Goal: Information Seeking & Learning: Learn about a topic

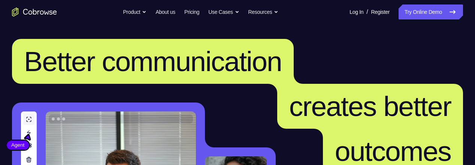
click at [416, 20] on nav "Go back Powerful, Flexible and Trustworthy. Avoid all extra friction for both A…" at bounding box center [237, 12] width 475 height 24
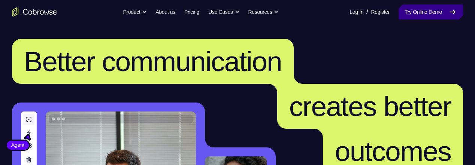
click at [413, 12] on link "Try Online Demo" at bounding box center [431, 11] width 64 height 15
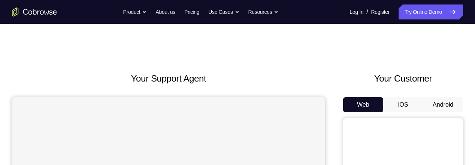
click at [438, 103] on button "Android" at bounding box center [443, 104] width 40 height 15
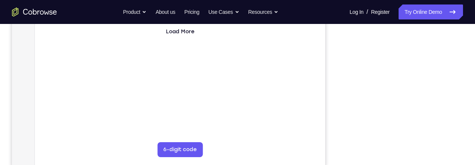
scroll to position [184, 0]
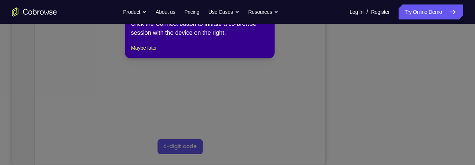
click at [403, 148] on icon at bounding box center [237, 78] width 475 height 176
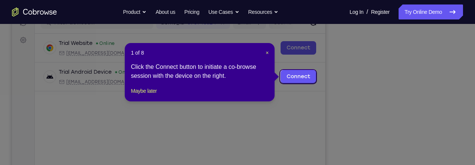
scroll to position [102, 0]
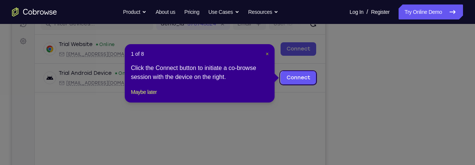
click at [268, 53] on span "×" at bounding box center [267, 54] width 3 height 6
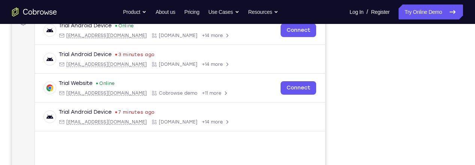
scroll to position [118, 0]
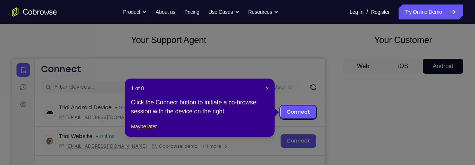
scroll to position [39, 0]
click at [266, 90] on span "×" at bounding box center [267, 88] width 3 height 6
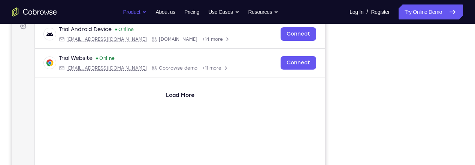
scroll to position [0, 0]
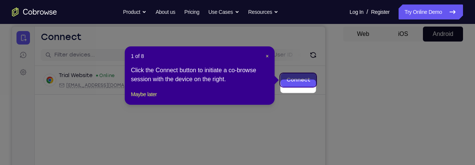
scroll to position [63, 0]
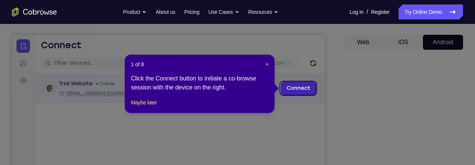
click at [294, 91] on link "Connect" at bounding box center [299, 88] width 36 height 13
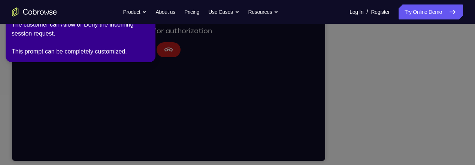
scroll to position [189, 0]
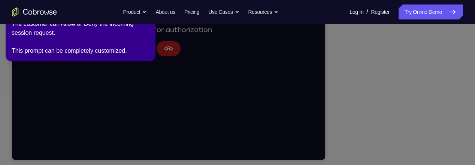
click at [136, 63] on icon at bounding box center [236, 81] width 478 height 168
click at [166, 50] on icon at bounding box center [236, 81] width 478 height 168
click at [393, 87] on icon at bounding box center [236, 81] width 478 height 168
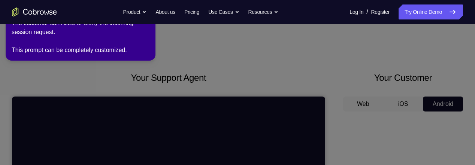
scroll to position [0, 0]
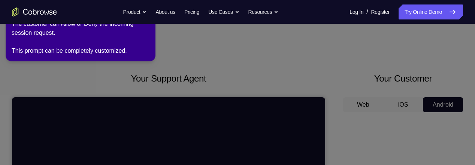
click at [31, 42] on div "The customer can Allow or Deny the incoming session request. This prompt can be…" at bounding box center [81, 37] width 138 height 36
click at [34, 45] on div "The customer can Allow or Deny the incoming session request. This prompt can be…" at bounding box center [81, 37] width 138 height 36
drag, startPoint x: 392, startPoint y: 87, endPoint x: 290, endPoint y: 70, distance: 102.9
click at [290, 70] on icon at bounding box center [236, 81] width 478 height 168
drag, startPoint x: 290, startPoint y: 70, endPoint x: 396, endPoint y: 98, distance: 109.5
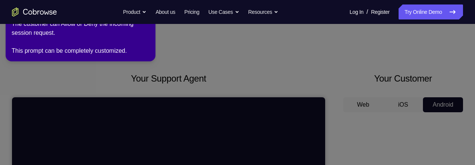
click at [396, 98] on icon at bounding box center [236, 81] width 478 height 168
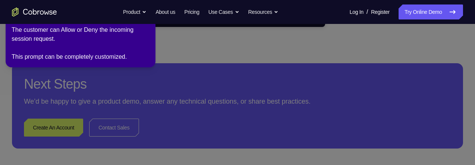
scroll to position [328, 0]
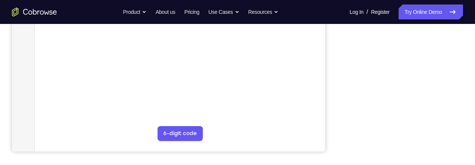
scroll to position [200, 0]
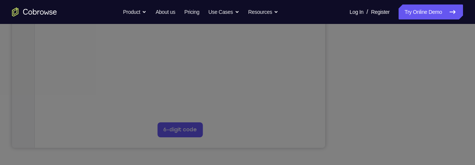
click at [437, 105] on icon at bounding box center [237, 54] width 475 height 222
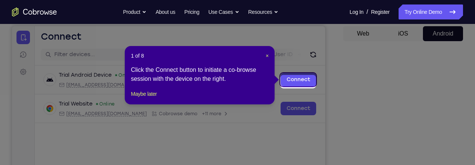
scroll to position [69, 0]
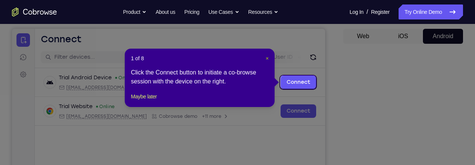
click at [266, 60] on span "×" at bounding box center [267, 58] width 3 height 6
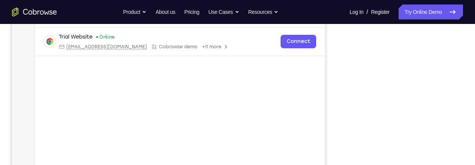
scroll to position [136, 0]
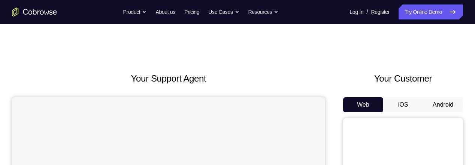
click at [440, 103] on button "Android" at bounding box center [443, 104] width 40 height 15
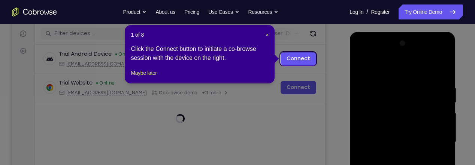
scroll to position [91, 0]
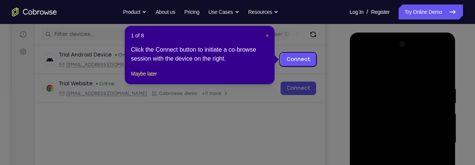
click at [268, 37] on span "×" at bounding box center [267, 36] width 3 height 6
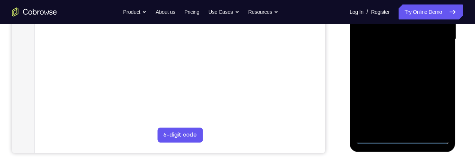
scroll to position [197, 0]
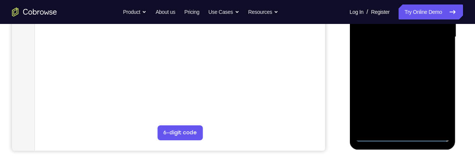
click at [401, 137] on div at bounding box center [402, 37] width 94 height 210
click at [435, 100] on div at bounding box center [402, 37] width 94 height 210
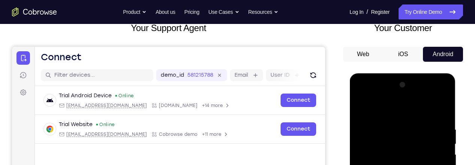
scroll to position [50, 0]
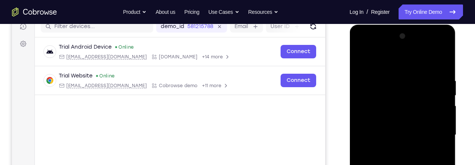
scroll to position [109, 0]
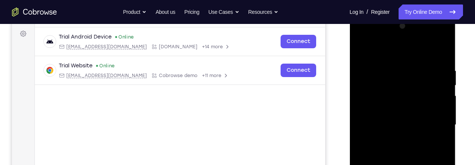
click at [434, 121] on div at bounding box center [402, 125] width 94 height 210
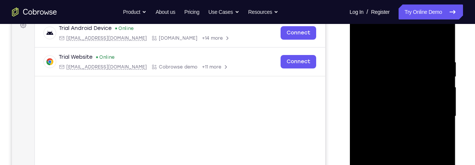
scroll to position [120, 0]
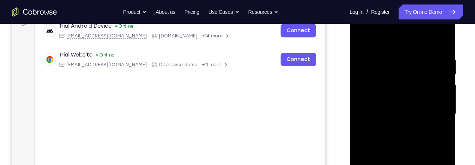
click at [395, 124] on div at bounding box center [402, 114] width 94 height 210
click at [387, 111] on div at bounding box center [402, 114] width 94 height 210
click at [391, 100] on div at bounding box center [402, 114] width 94 height 210
click at [397, 110] on div at bounding box center [402, 114] width 94 height 210
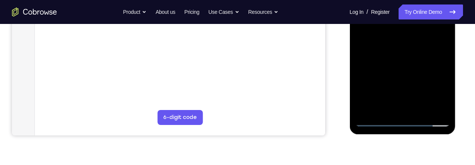
scroll to position [213, 0]
click at [410, 49] on div at bounding box center [402, 21] width 94 height 210
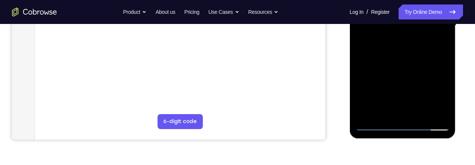
scroll to position [209, 0]
click at [420, 109] on div at bounding box center [402, 26] width 94 height 210
click at [403, 66] on div at bounding box center [402, 26] width 94 height 210
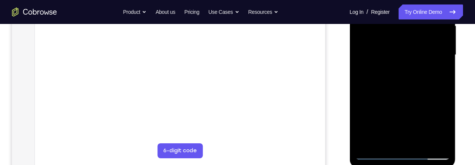
scroll to position [178, 0]
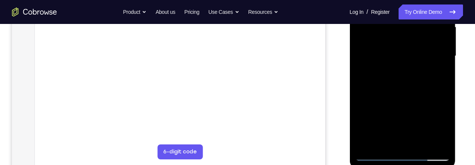
click at [386, 62] on div at bounding box center [402, 56] width 94 height 210
click at [399, 128] on div at bounding box center [402, 56] width 94 height 210
click at [410, 127] on div at bounding box center [402, 56] width 94 height 210
click at [440, 75] on div at bounding box center [402, 56] width 94 height 210
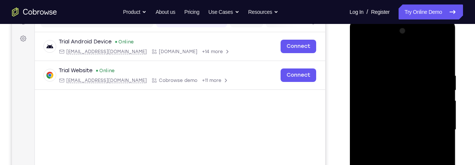
scroll to position [103, 0]
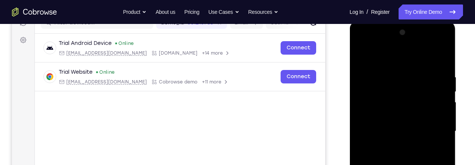
click at [359, 56] on div at bounding box center [402, 132] width 94 height 210
click at [362, 54] on div at bounding box center [402, 132] width 94 height 210
click at [389, 72] on div at bounding box center [402, 132] width 94 height 210
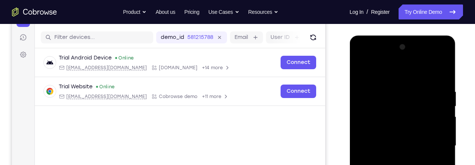
click at [365, 74] on div at bounding box center [402, 146] width 94 height 210
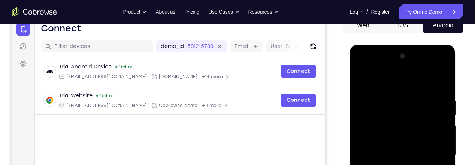
scroll to position [76, 0]
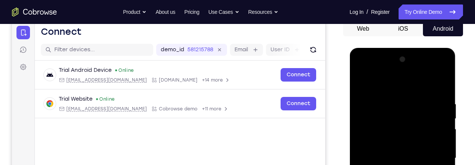
click at [361, 79] on div at bounding box center [402, 159] width 94 height 210
click at [441, 87] on div at bounding box center [402, 159] width 94 height 210
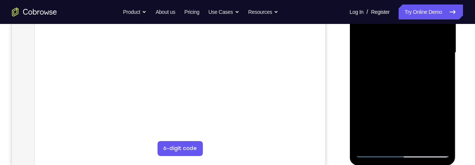
scroll to position [183, 0]
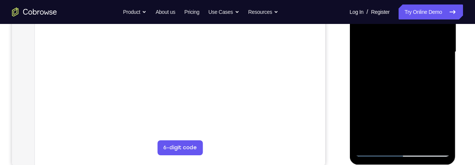
click at [384, 140] on div at bounding box center [402, 52] width 94 height 210
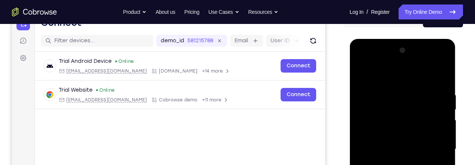
scroll to position [84, 0]
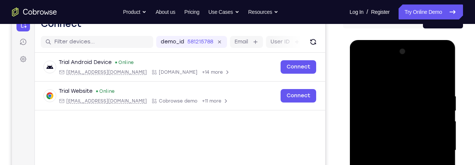
click at [376, 74] on div at bounding box center [402, 151] width 94 height 210
click at [365, 95] on div at bounding box center [402, 151] width 94 height 210
click at [375, 139] on div at bounding box center [402, 151] width 94 height 210
click at [443, 115] on div at bounding box center [402, 151] width 94 height 210
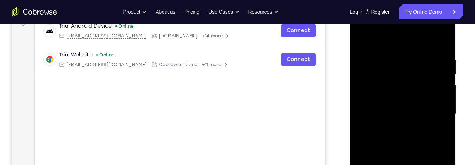
scroll to position [121, 0]
click at [441, 97] on div at bounding box center [402, 114] width 94 height 210
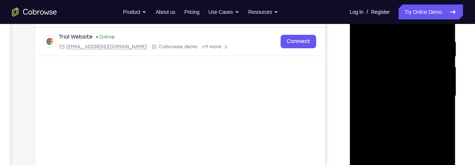
scroll to position [137, 0]
click at [405, 52] on div at bounding box center [402, 98] width 94 height 210
click at [391, 61] on div at bounding box center [402, 98] width 94 height 210
click at [361, 78] on div at bounding box center [402, 98] width 94 height 210
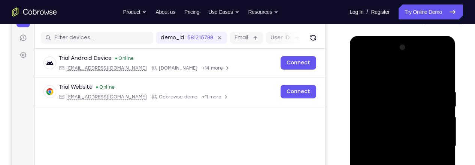
scroll to position [87, 0]
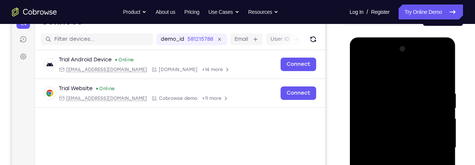
click at [442, 51] on div at bounding box center [402, 148] width 94 height 210
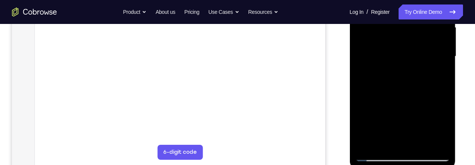
scroll to position [181, 0]
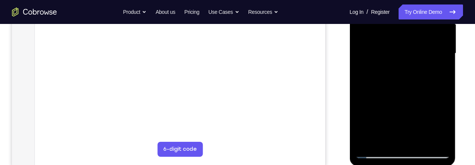
click at [377, 109] on div at bounding box center [402, 54] width 94 height 210
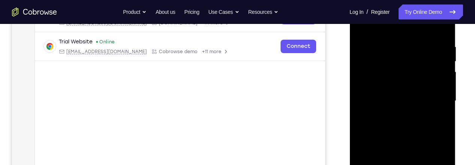
scroll to position [133, 0]
click at [443, 91] on div at bounding box center [402, 102] width 94 height 210
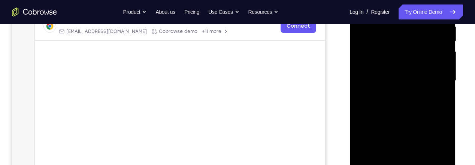
scroll to position [154, 0]
click at [362, 71] on div at bounding box center [402, 80] width 94 height 210
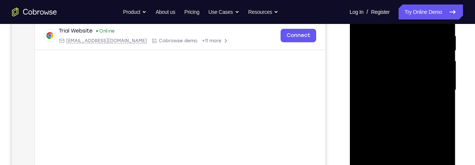
scroll to position [144, 0]
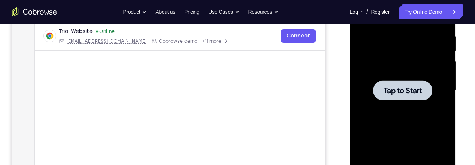
click at [380, 89] on div at bounding box center [402, 91] width 59 height 20
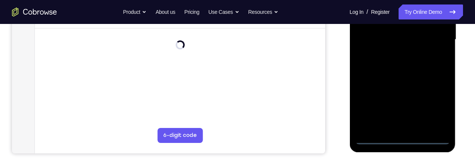
scroll to position [206, 0]
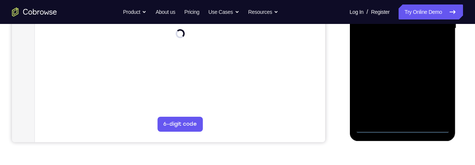
click at [404, 127] on div at bounding box center [402, 29] width 94 height 210
click at [438, 95] on div at bounding box center [402, 29] width 94 height 210
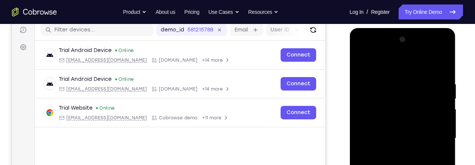
scroll to position [91, 0]
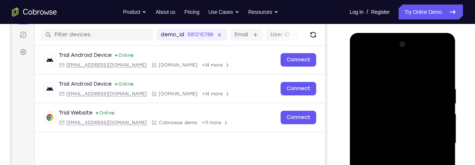
click at [362, 54] on div at bounding box center [402, 144] width 94 height 210
click at [433, 139] on div at bounding box center [402, 144] width 94 height 210
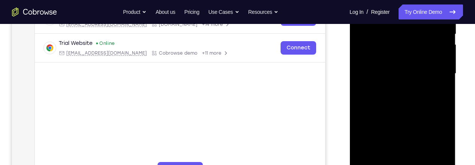
scroll to position [180, 0]
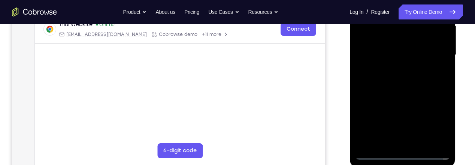
click at [388, 135] on div at bounding box center [402, 55] width 94 height 210
click at [394, 67] on div at bounding box center [402, 55] width 94 height 210
click at [380, 45] on div at bounding box center [402, 55] width 94 height 210
click at [385, 43] on div at bounding box center [402, 55] width 94 height 210
click at [393, 54] on div at bounding box center [402, 55] width 94 height 210
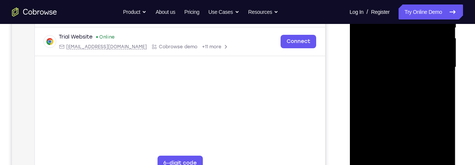
scroll to position [165, 0]
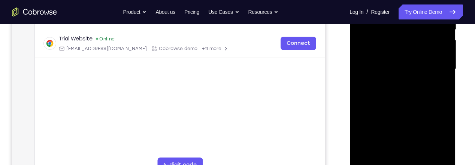
click at [400, 100] on div at bounding box center [402, 69] width 94 height 210
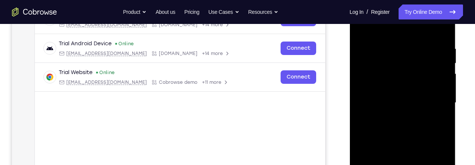
scroll to position [131, 0]
click at [389, 54] on div at bounding box center [402, 104] width 94 height 210
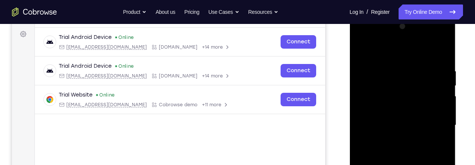
scroll to position [108, 0]
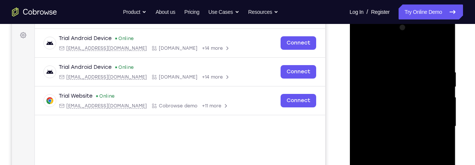
click at [366, 54] on div at bounding box center [402, 127] width 94 height 210
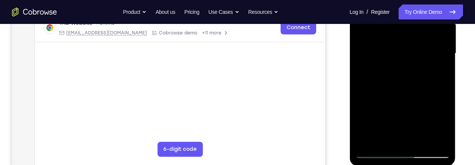
scroll to position [181, 0]
click at [441, 83] on div at bounding box center [402, 53] width 94 height 210
click at [444, 56] on div at bounding box center [402, 53] width 94 height 210
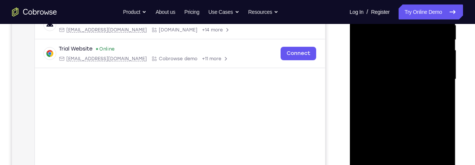
scroll to position [156, 0]
click at [445, 81] on div at bounding box center [402, 79] width 94 height 210
click at [445, 82] on div at bounding box center [402, 79] width 94 height 210
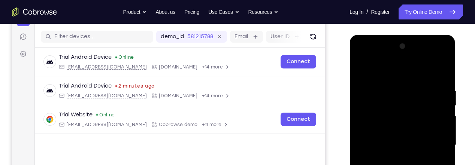
scroll to position [88, 0]
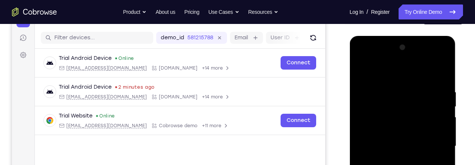
click at [361, 70] on div at bounding box center [402, 147] width 94 height 210
click at [419, 97] on div at bounding box center [402, 147] width 94 height 210
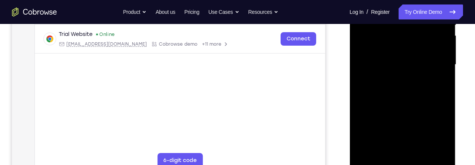
scroll to position [171, 0]
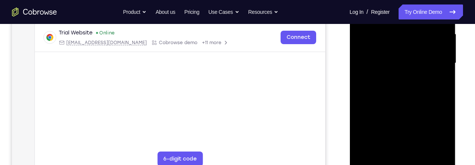
click at [404, 93] on div at bounding box center [402, 63] width 94 height 210
click at [405, 103] on div at bounding box center [402, 63] width 94 height 210
click at [434, 77] on div at bounding box center [402, 63] width 94 height 210
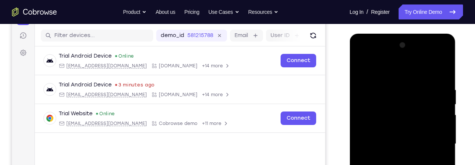
scroll to position [92, 0]
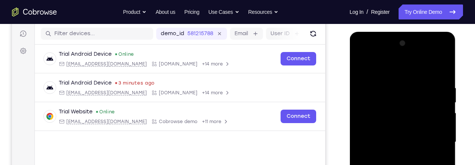
click at [360, 67] on div at bounding box center [402, 142] width 94 height 210
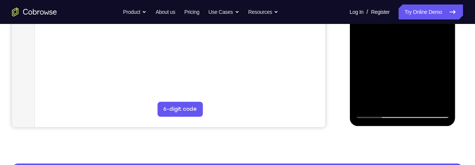
scroll to position [221, 0]
click at [386, 89] on div at bounding box center [402, 14] width 94 height 210
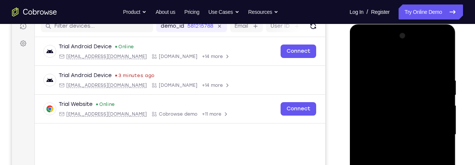
scroll to position [98, 0]
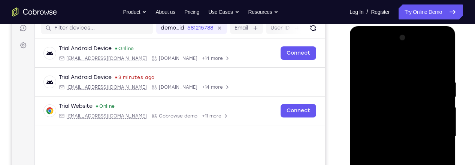
click at [360, 61] on div at bounding box center [402, 137] width 94 height 210
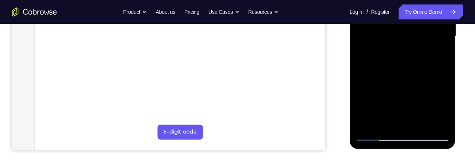
scroll to position [199, 0]
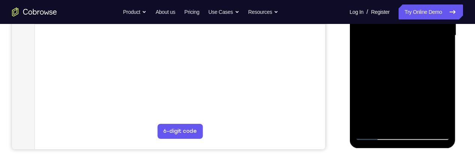
click at [367, 74] on div at bounding box center [402, 36] width 94 height 210
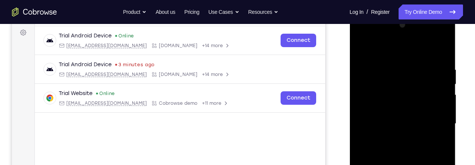
scroll to position [109, 0]
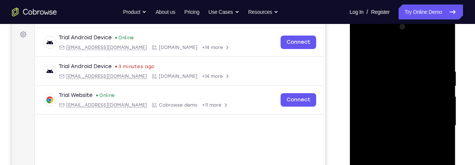
click at [374, 52] on div at bounding box center [402, 126] width 94 height 210
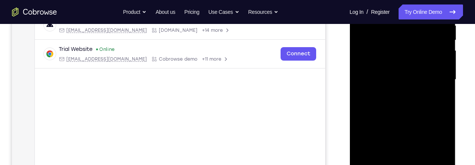
scroll to position [156, 0]
click at [368, 90] on div at bounding box center [402, 79] width 94 height 210
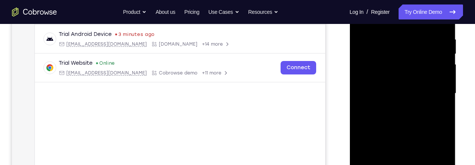
scroll to position [139, 0]
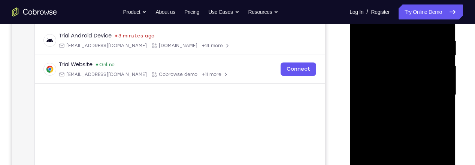
click at [444, 66] on div at bounding box center [402, 95] width 94 height 210
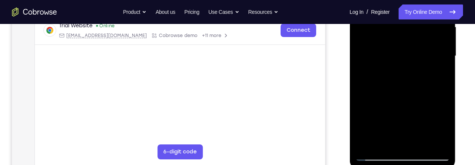
scroll to position [179, 0]
click at [449, 74] on div at bounding box center [402, 56] width 94 height 210
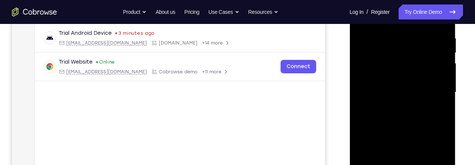
scroll to position [141, 0]
click at [449, 74] on div at bounding box center [402, 94] width 94 height 210
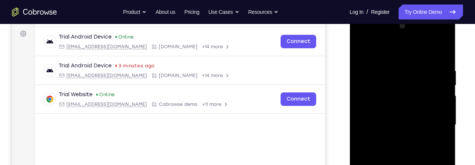
scroll to position [109, 0]
click at [441, 72] on div at bounding box center [402, 126] width 94 height 210
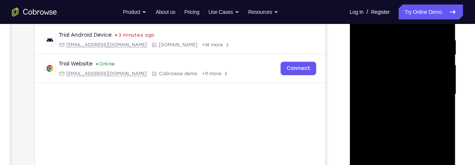
scroll to position [141, 0]
click at [445, 73] on div at bounding box center [402, 94] width 94 height 210
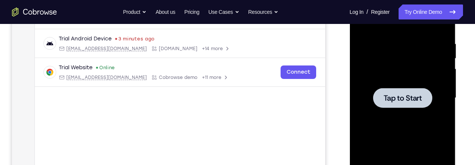
scroll to position [138, 0]
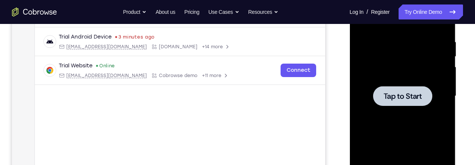
click at [403, 102] on div at bounding box center [402, 96] width 59 height 20
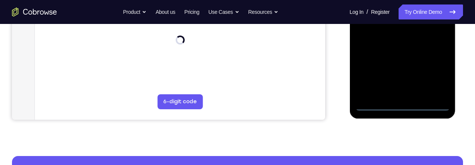
scroll to position [230, 0]
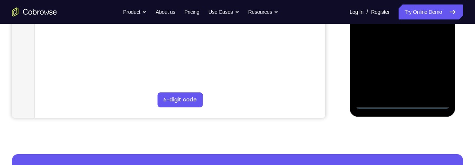
click at [402, 103] on div at bounding box center [402, 4] width 94 height 210
click at [432, 73] on div at bounding box center [402, 4] width 94 height 210
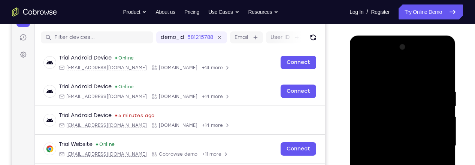
scroll to position [87, 0]
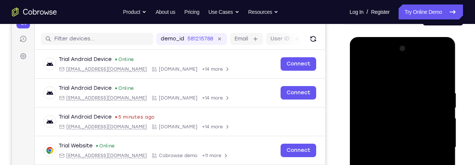
click at [362, 60] on div at bounding box center [402, 148] width 94 height 210
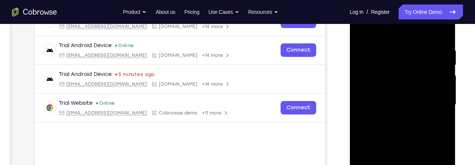
scroll to position [130, 0]
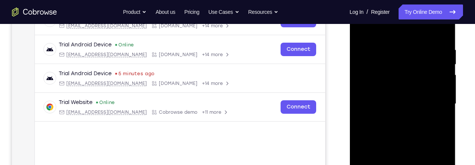
click at [435, 102] on div at bounding box center [402, 104] width 94 height 210
click at [394, 118] on div at bounding box center [402, 104] width 94 height 210
click at [390, 101] on div at bounding box center [402, 104] width 94 height 210
click at [398, 93] on div at bounding box center [402, 104] width 94 height 210
click at [401, 106] on div at bounding box center [402, 104] width 94 height 210
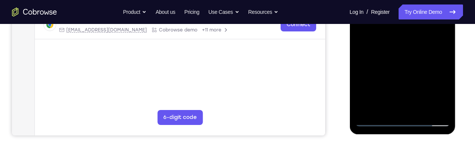
scroll to position [221, 0]
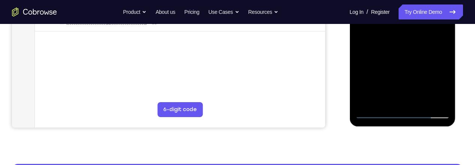
click at [419, 44] on div at bounding box center [402, 14] width 94 height 210
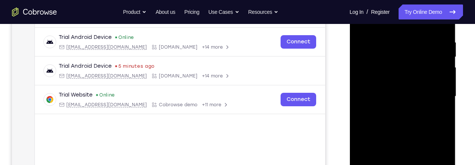
scroll to position [137, 0]
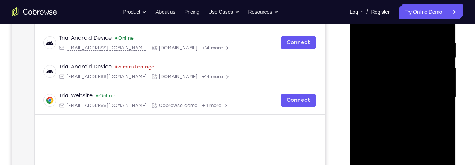
click at [393, 43] on div at bounding box center [402, 98] width 94 height 210
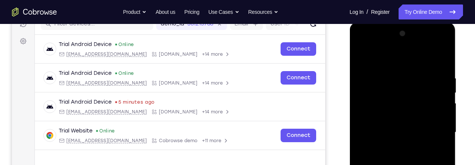
scroll to position [101, 0]
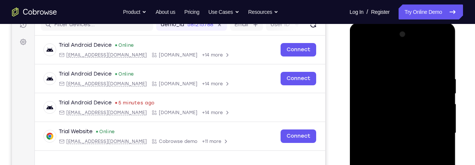
click at [435, 58] on div at bounding box center [402, 133] width 94 height 210
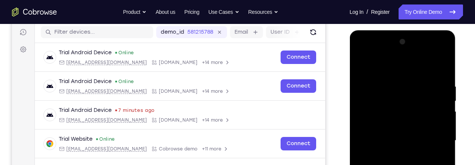
scroll to position [93, 0]
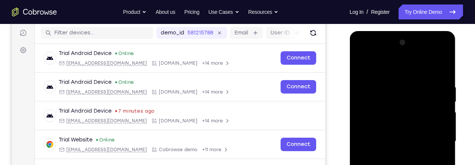
click at [366, 69] on div at bounding box center [402, 142] width 94 height 210
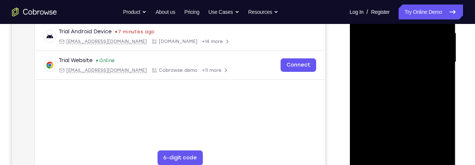
scroll to position [173, 0]
click at [379, 94] on div at bounding box center [402, 62] width 94 height 210
click at [443, 64] on div at bounding box center [402, 62] width 94 height 210
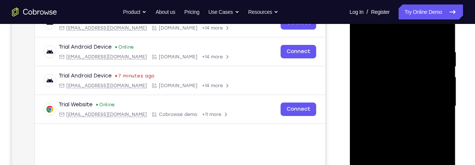
scroll to position [121, 0]
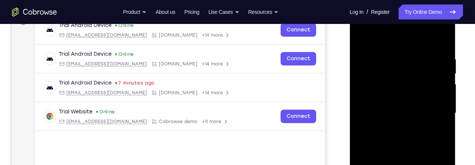
click at [361, 36] on div at bounding box center [402, 114] width 94 height 210
click at [420, 64] on div at bounding box center [402, 114] width 94 height 210
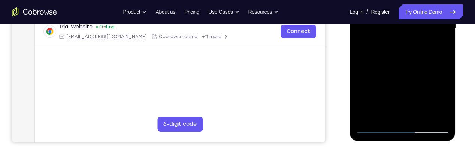
scroll to position [207, 0]
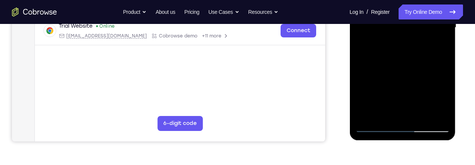
click at [402, 67] on div at bounding box center [402, 28] width 94 height 210
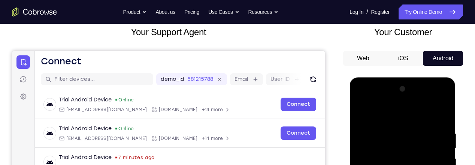
scroll to position [47, 0]
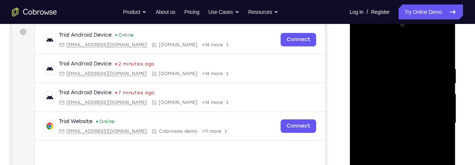
scroll to position [112, 0]
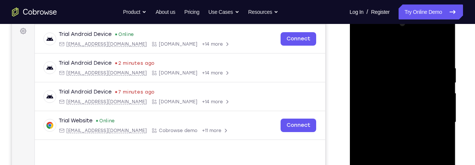
click at [388, 109] on div at bounding box center [402, 123] width 94 height 210
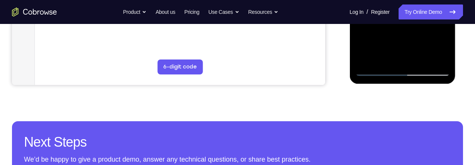
scroll to position [265, 0]
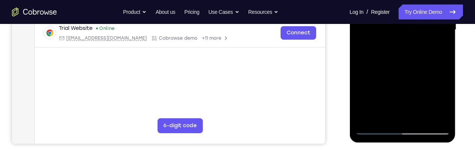
scroll to position [204, 0]
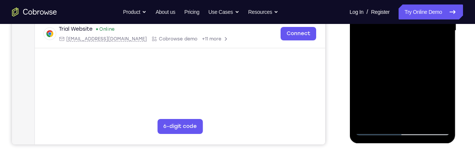
click at [439, 50] on div at bounding box center [402, 31] width 94 height 210
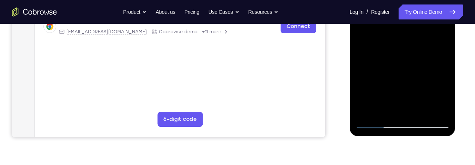
scroll to position [206, 0]
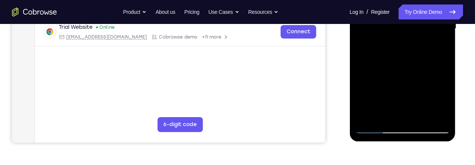
click at [437, 46] on div at bounding box center [402, 29] width 94 height 210
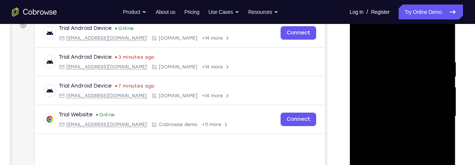
scroll to position [117, 0]
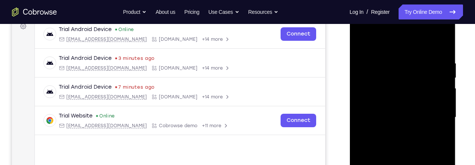
click at [361, 43] on div at bounding box center [402, 118] width 94 height 210
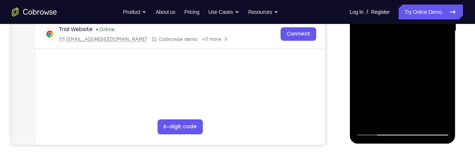
scroll to position [201, 0]
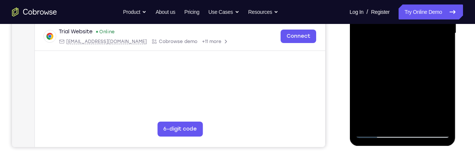
click at [388, 106] on div at bounding box center [402, 33] width 94 height 210
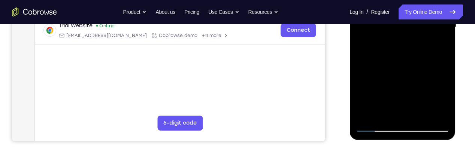
scroll to position [209, 0]
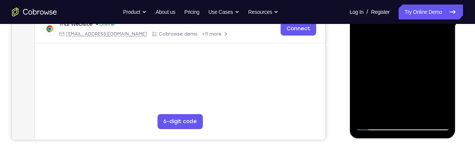
click at [438, 45] on div at bounding box center [402, 26] width 94 height 210
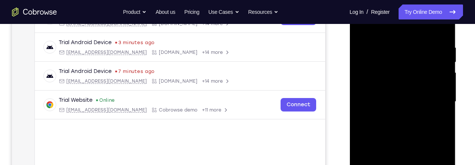
scroll to position [130, 0]
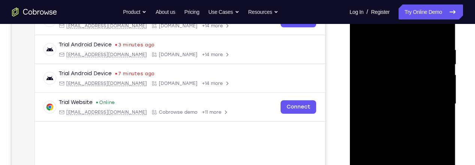
click at [360, 30] on div at bounding box center [402, 104] width 94 height 210
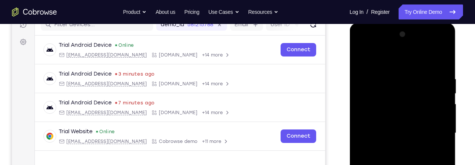
scroll to position [100, 0]
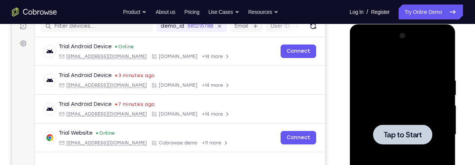
click at [362, 58] on div at bounding box center [402, 135] width 94 height 210
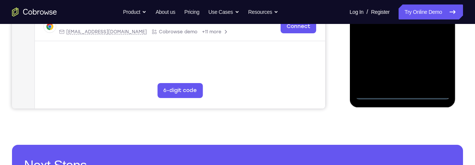
scroll to position [241, 0]
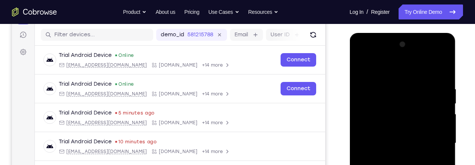
scroll to position [91, 0]
click at [363, 56] on div at bounding box center [402, 144] width 94 height 210
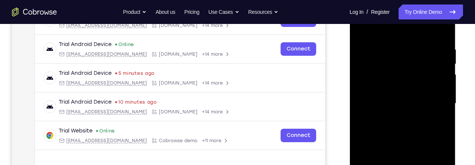
scroll to position [131, 0]
click at [435, 102] on div at bounding box center [402, 104] width 94 height 210
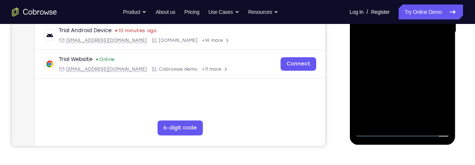
scroll to position [203, 0]
click at [404, 101] on div at bounding box center [402, 32] width 94 height 210
click at [396, 46] on div at bounding box center [402, 32] width 94 height 210
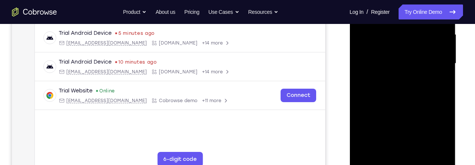
scroll to position [173, 0]
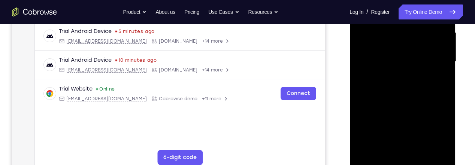
click at [392, 54] on div at bounding box center [402, 62] width 94 height 210
click at [390, 52] on div at bounding box center [402, 62] width 94 height 210
click at [400, 62] on div at bounding box center [402, 62] width 94 height 210
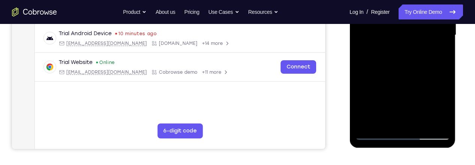
scroll to position [199, 0]
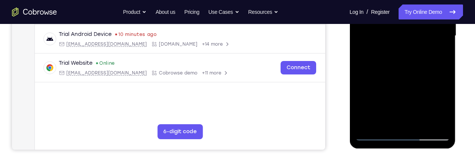
click at [409, 67] on div at bounding box center [402, 36] width 94 height 210
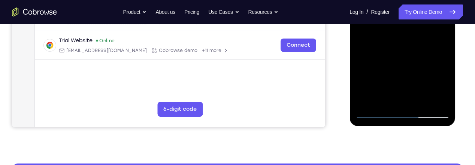
scroll to position [229, 0]
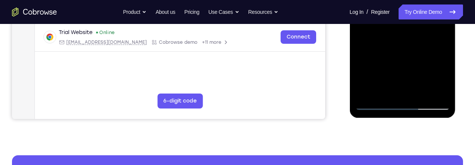
click at [422, 90] on div at bounding box center [402, 5] width 94 height 210
click at [419, 92] on div at bounding box center [402, 5] width 94 height 210
click at [420, 92] on div at bounding box center [402, 5] width 94 height 210
click at [404, 43] on div at bounding box center [402, 5] width 94 height 210
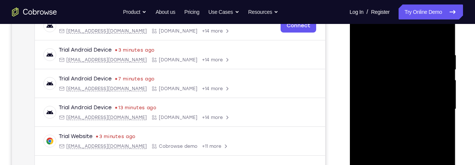
scroll to position [123, 0]
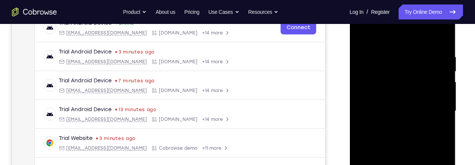
click at [440, 70] on div at bounding box center [402, 111] width 94 height 210
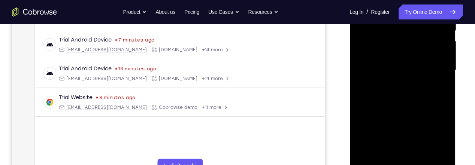
scroll to position [167, 0]
